Goal: Transaction & Acquisition: Purchase product/service

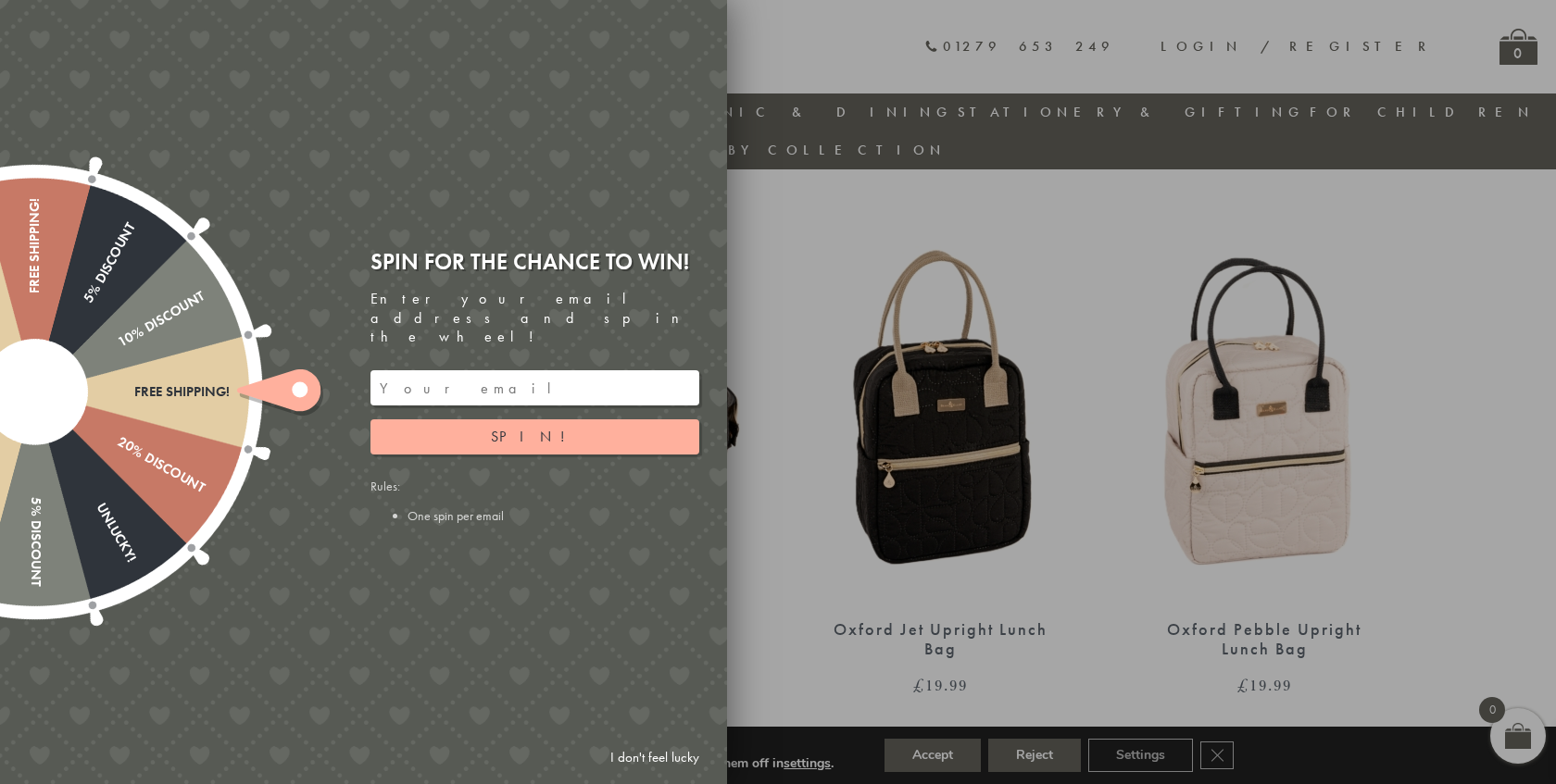
scroll to position [1164, 0]
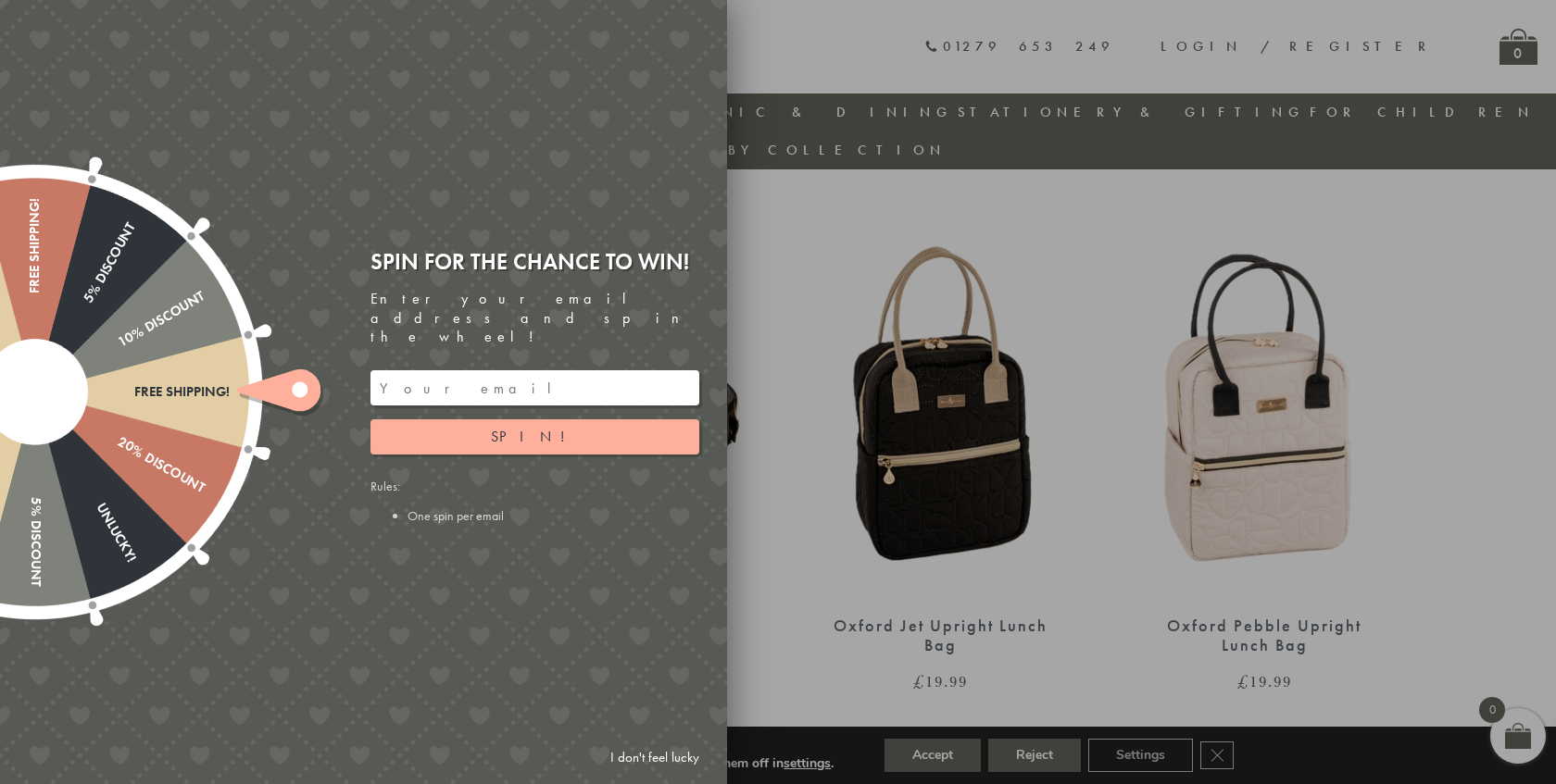
click at [648, 753] on link "I don't feel lucky" at bounding box center [655, 757] width 107 height 34
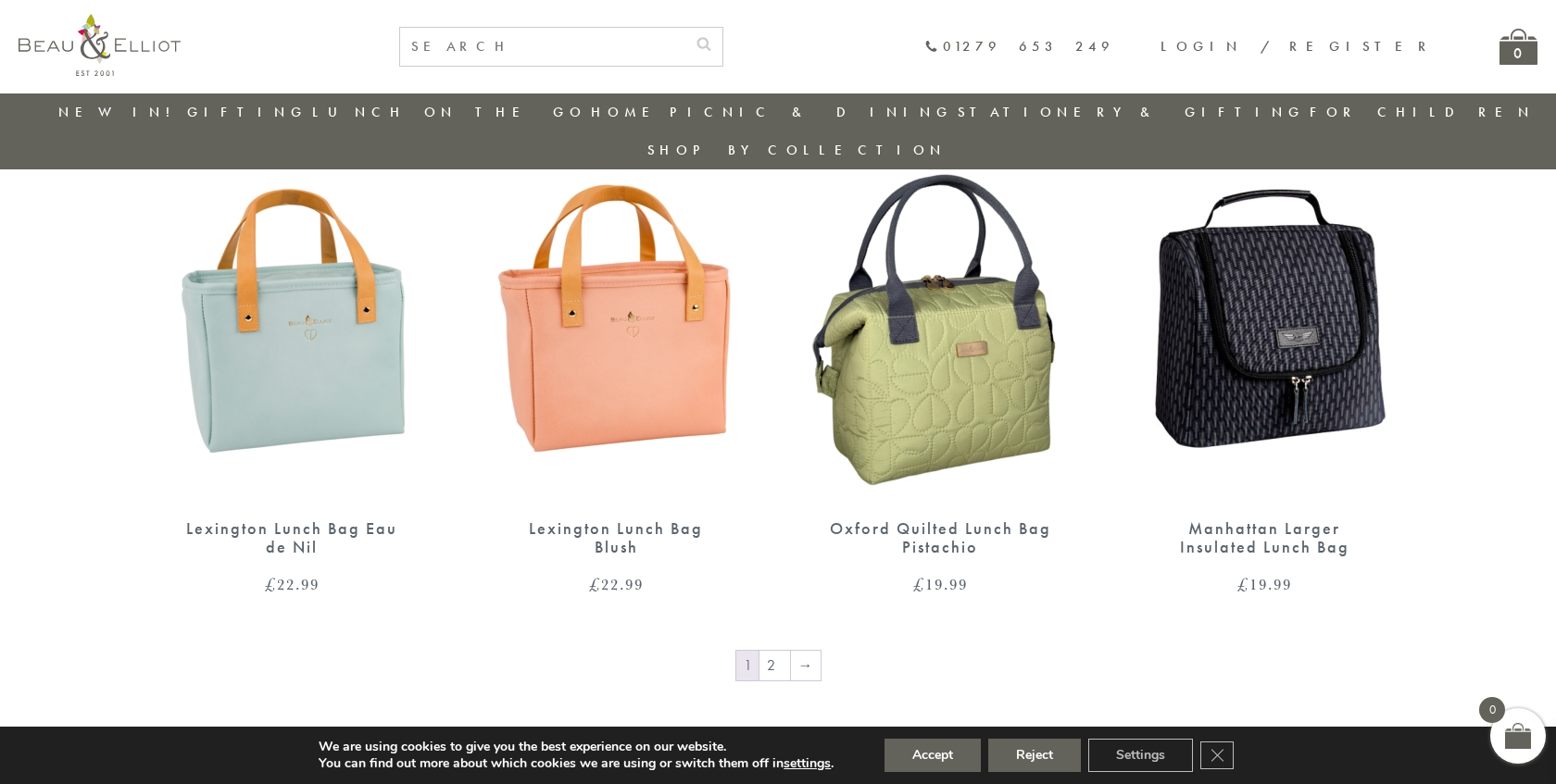
scroll to position [2908, 0]
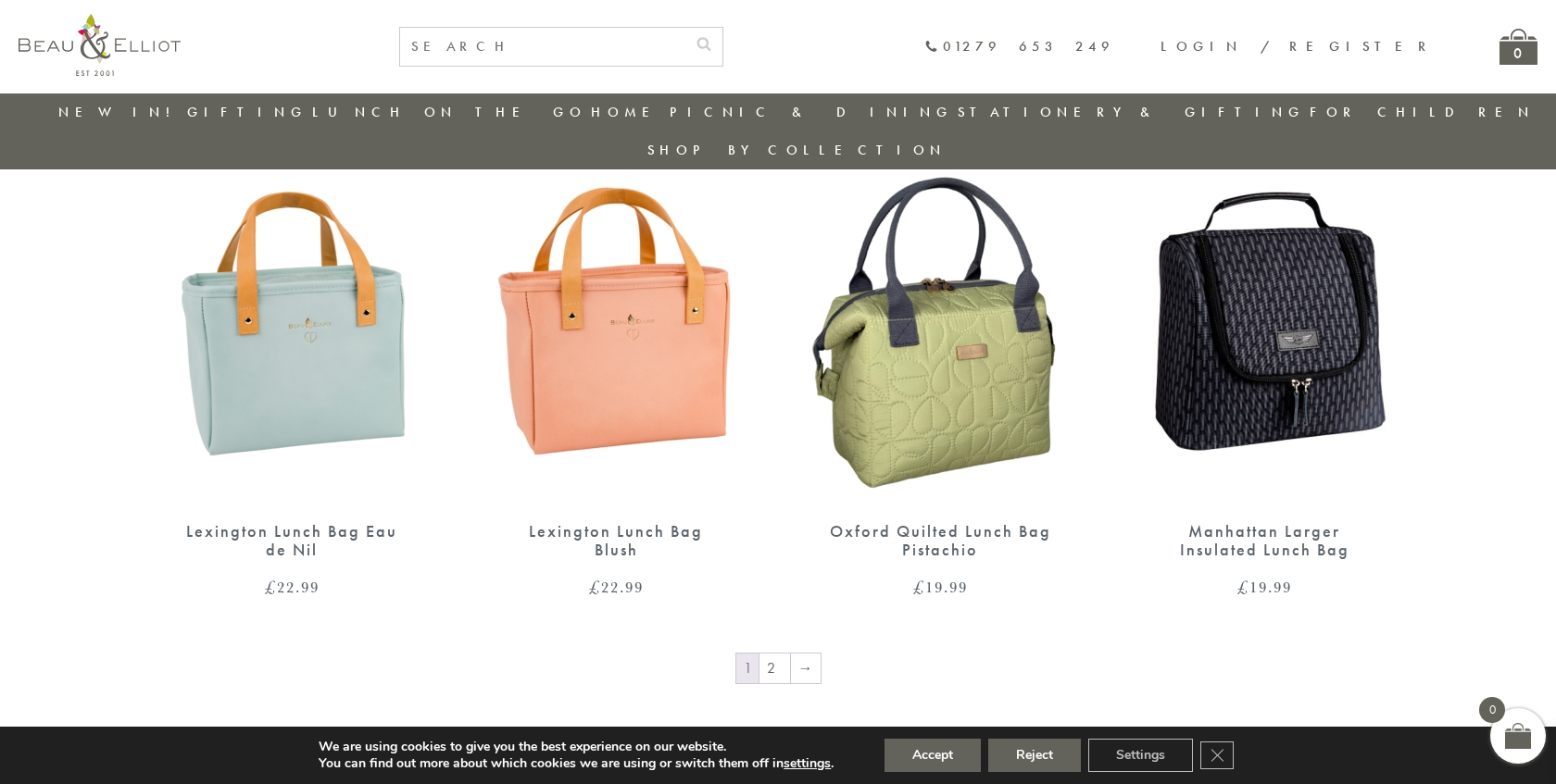
click at [912, 216] on img at bounding box center [940, 318] width 288 height 371
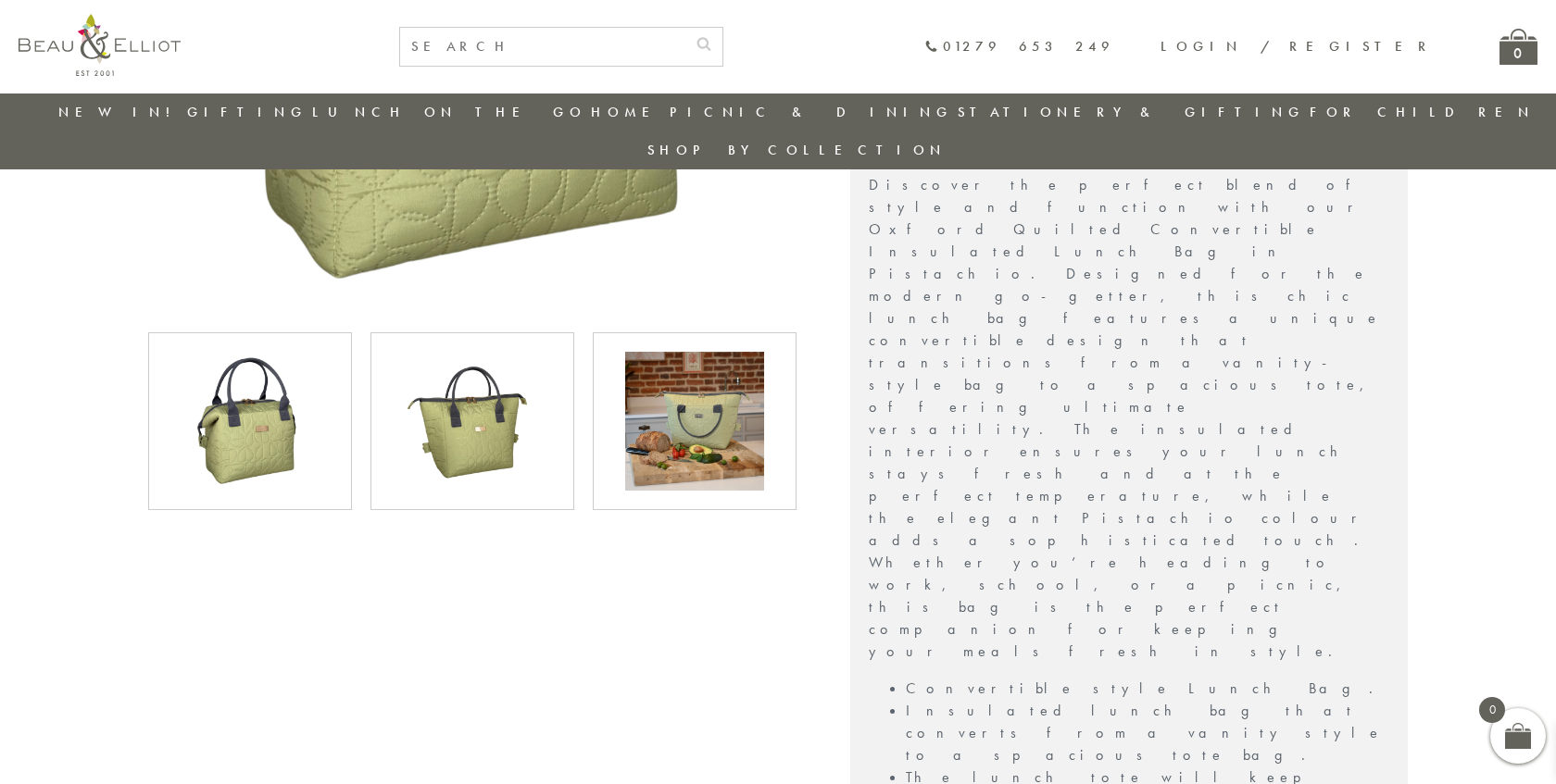
click at [661, 413] on img at bounding box center [695, 422] width 139 height 139
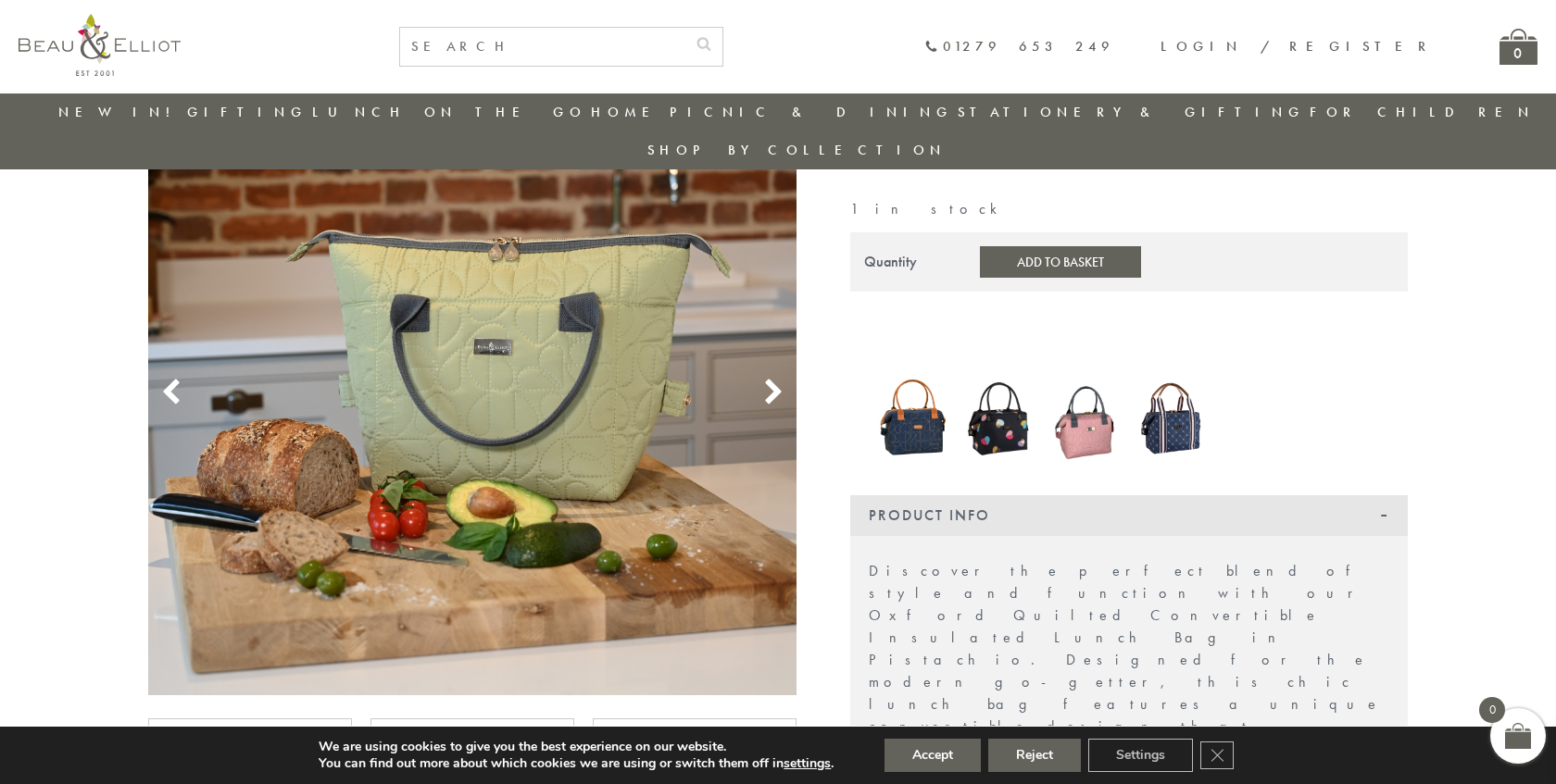
scroll to position [159, 0]
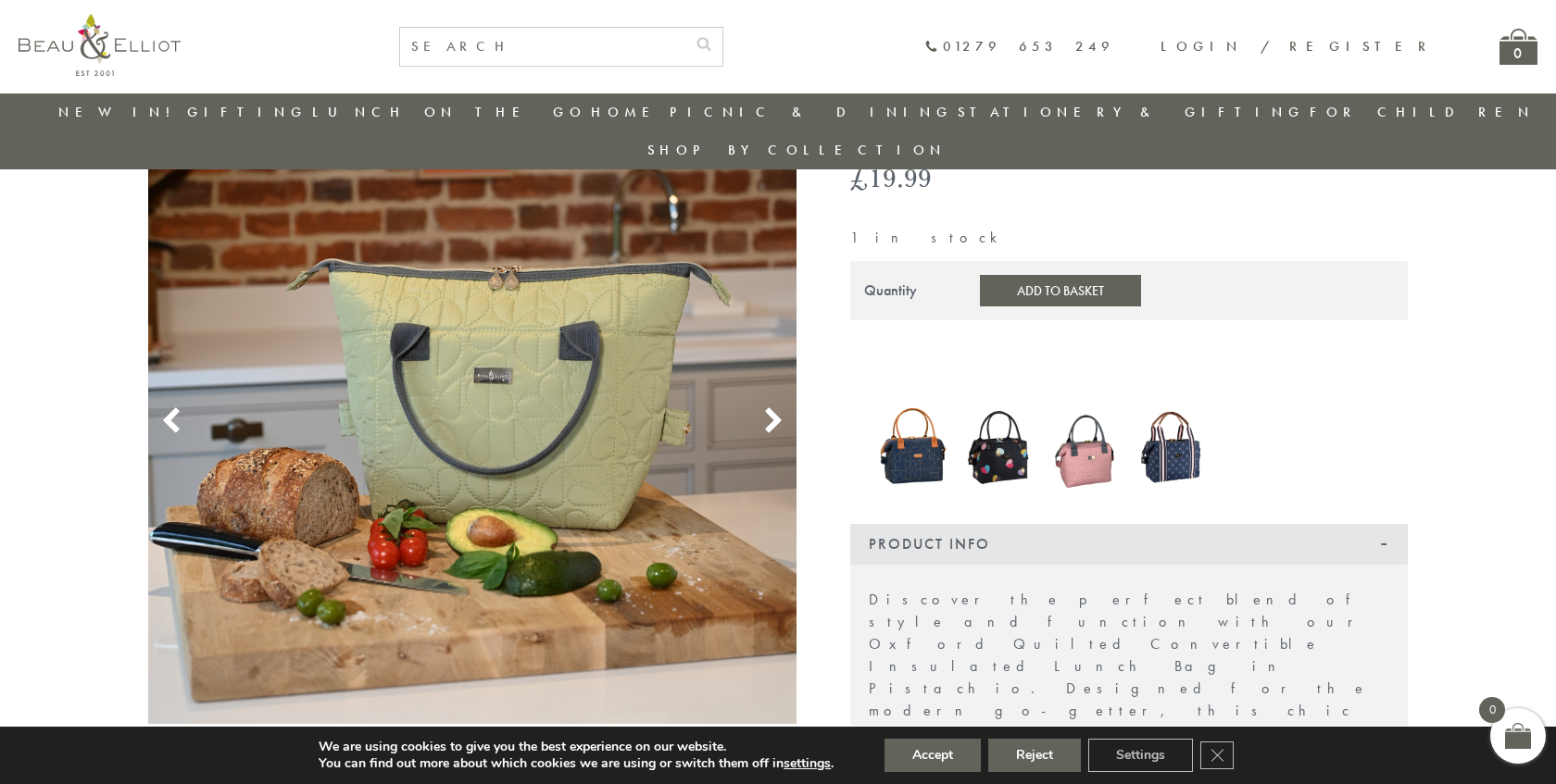
click at [791, 390] on img at bounding box center [473, 400] width 649 height 648
